Goal: Task Accomplishment & Management: Manage account settings

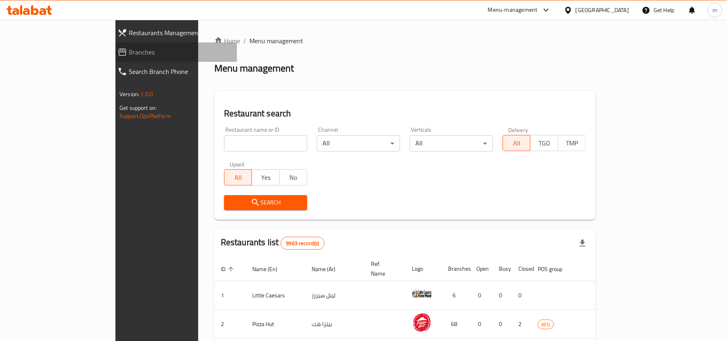
click at [129, 49] on span "Branches" at bounding box center [180, 52] width 102 height 10
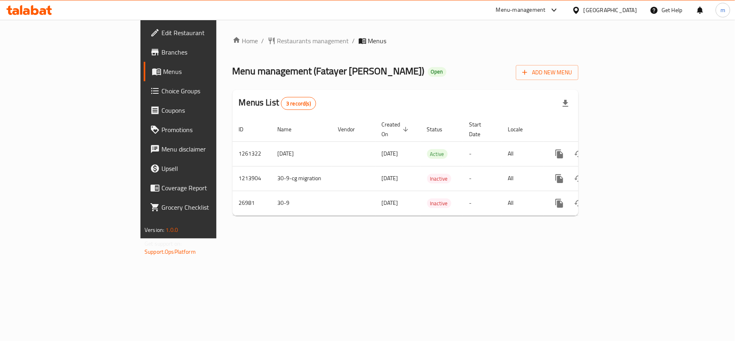
click at [162, 32] on span "Edit Restaurant" at bounding box center [209, 33] width 95 height 10
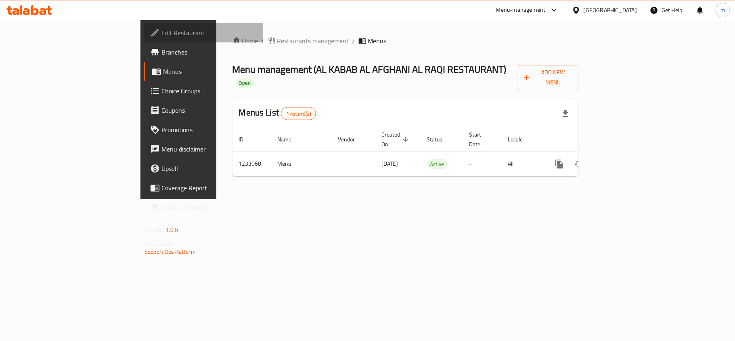
click at [162, 33] on span "Edit Restaurant" at bounding box center [209, 33] width 95 height 10
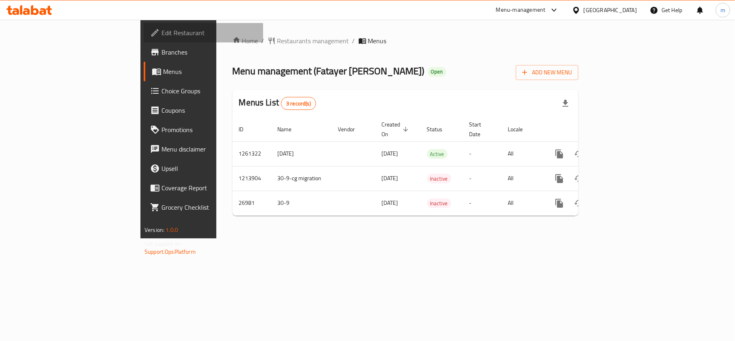
click at [162, 31] on span "Edit Restaurant" at bounding box center [209, 33] width 95 height 10
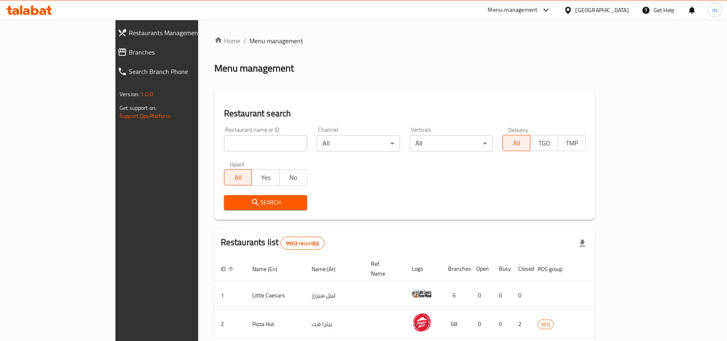
click at [129, 54] on span "Branches" at bounding box center [180, 52] width 102 height 10
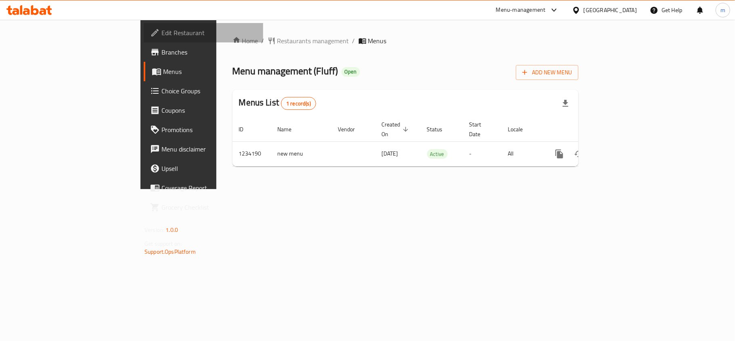
click at [162, 33] on span "Edit Restaurant" at bounding box center [209, 33] width 95 height 10
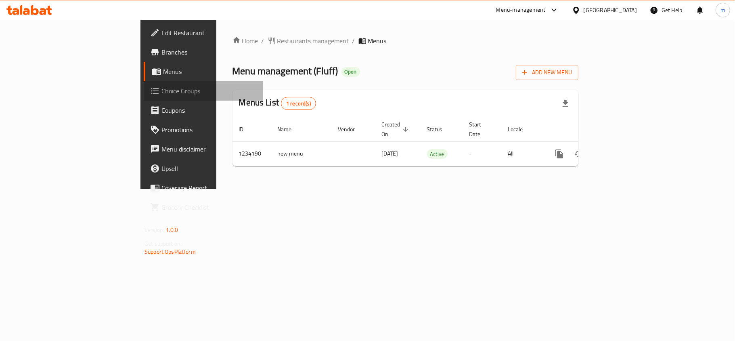
click at [162, 92] on span "Choice Groups" at bounding box center [209, 91] width 95 height 10
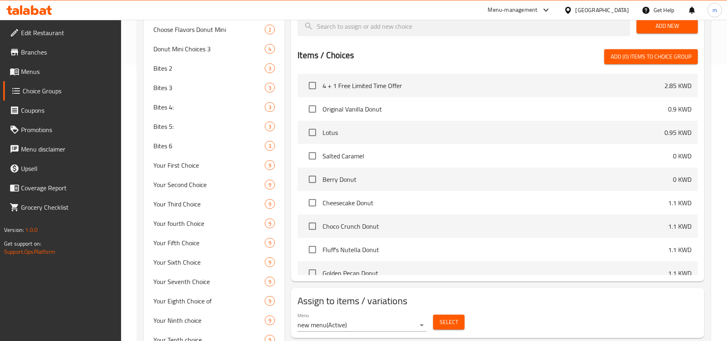
scroll to position [349, 0]
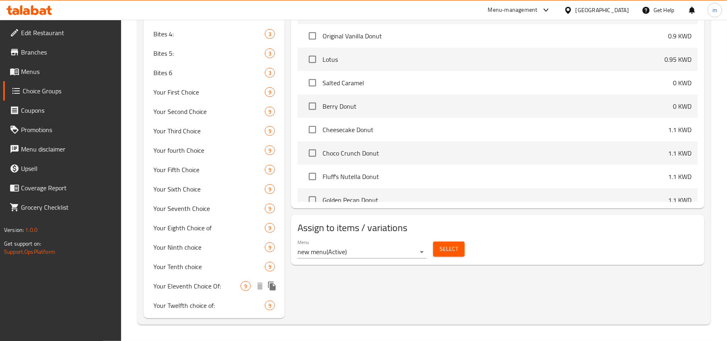
drag, startPoint x: 188, startPoint y: 287, endPoint x: 292, endPoint y: 276, distance: 104.8
click at [188, 287] on span "Your Eleventh Choice Of:" at bounding box center [196, 286] width 87 height 10
type input "Your Eleventh Choice Of:"
type input "اختيارك الحادي عشر من:"
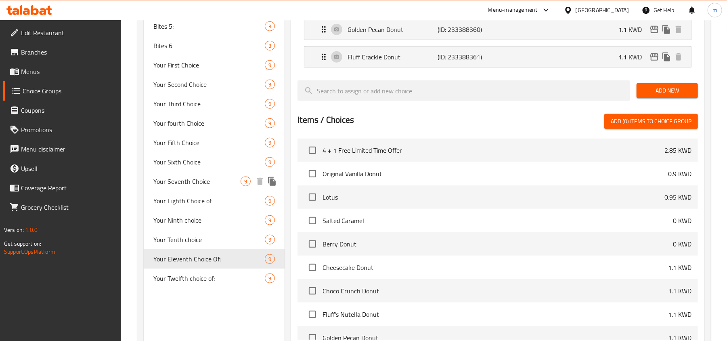
scroll to position [377, 0]
click at [185, 277] on span "Your Twelfth choice of:" at bounding box center [196, 278] width 87 height 10
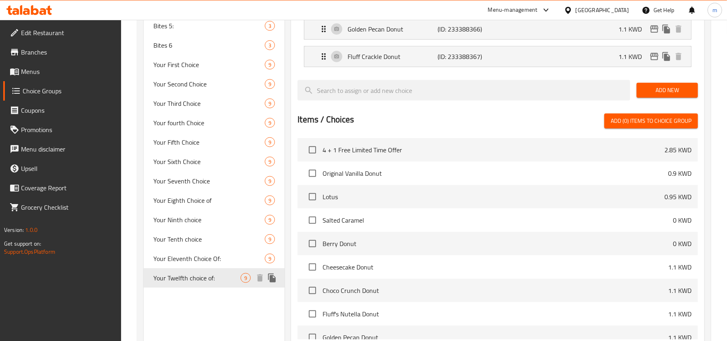
type input "Your Twelfth choice of:"
type input "اختيارك الثاني عشر من:"
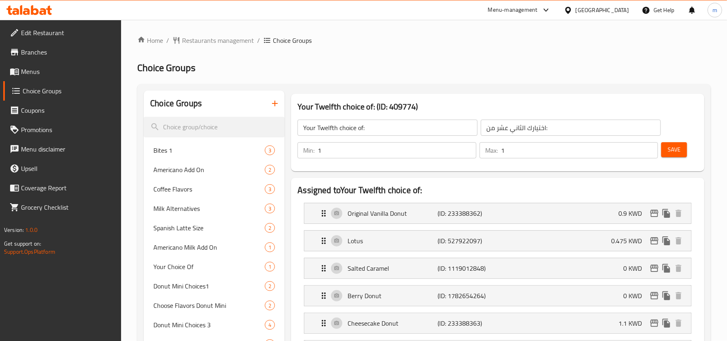
scroll to position [0, 0]
